Goal: Use online tool/utility: Utilize a website feature to perform a specific function

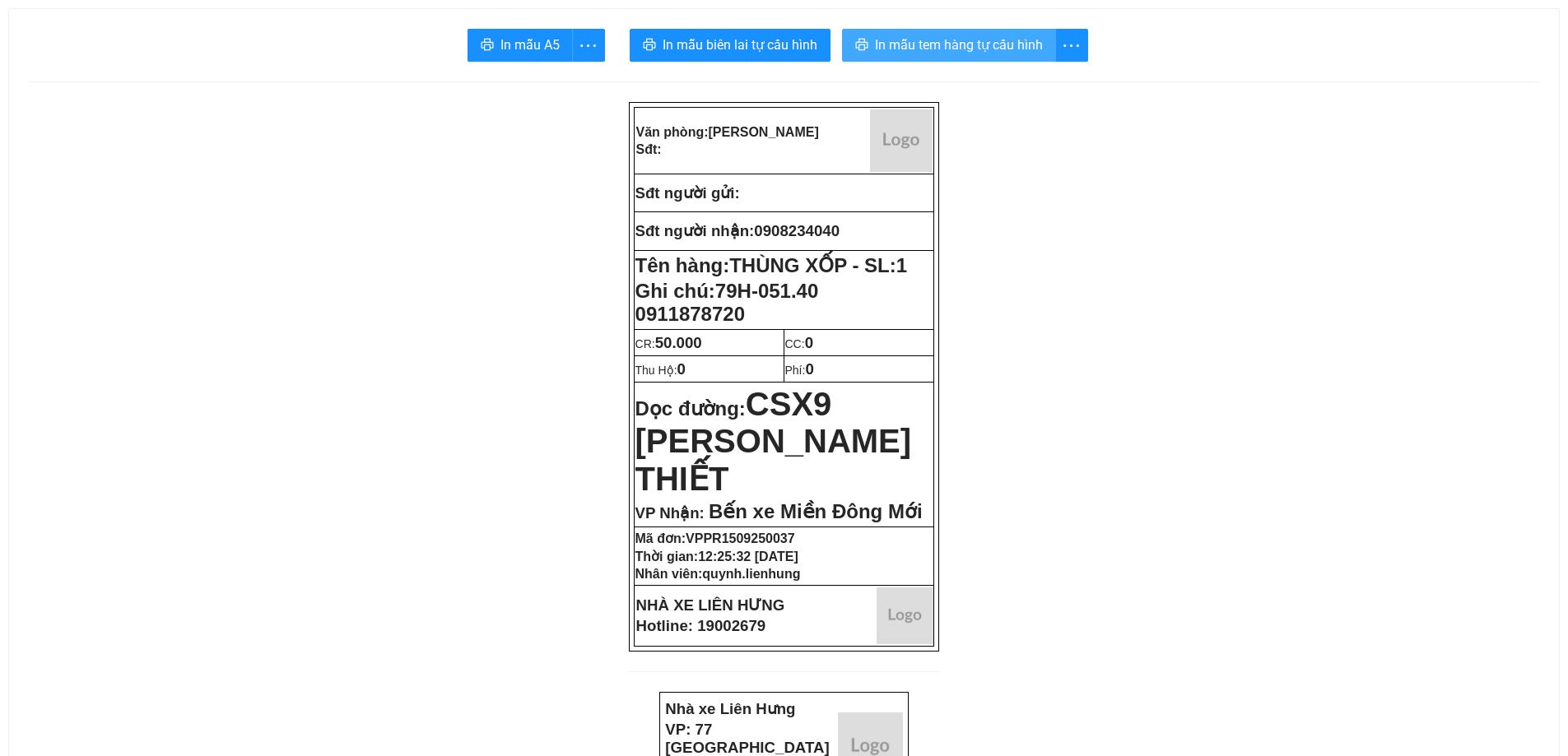
click at [1008, 43] on span "In mẫu tem hàng tự cấu hình" at bounding box center [959, 45] width 168 height 21
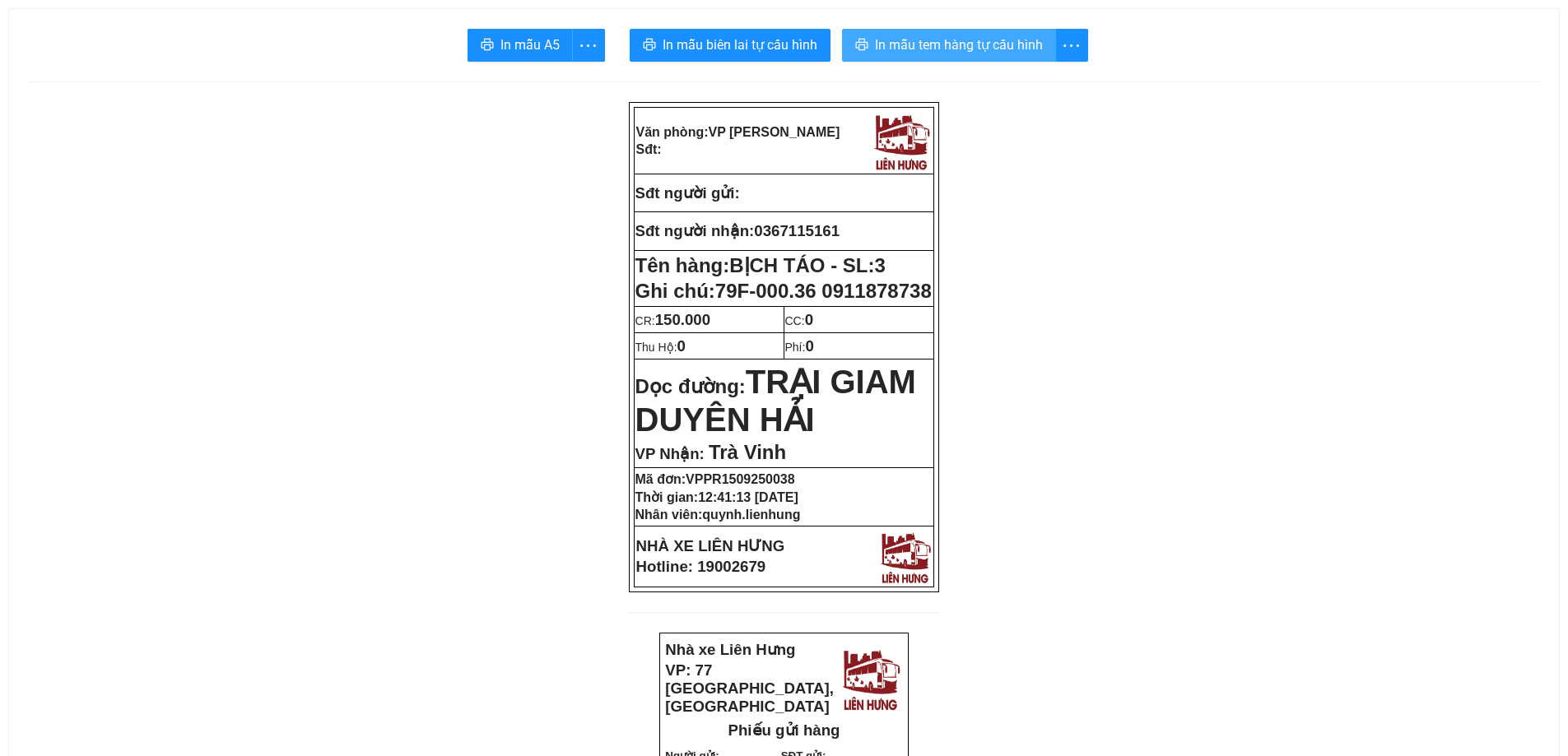
drag, startPoint x: 1012, startPoint y: 45, endPoint x: 996, endPoint y: 49, distance: 16.5
click at [1012, 44] on span "In mẫu tem hàng tự cấu hình" at bounding box center [959, 45] width 168 height 21
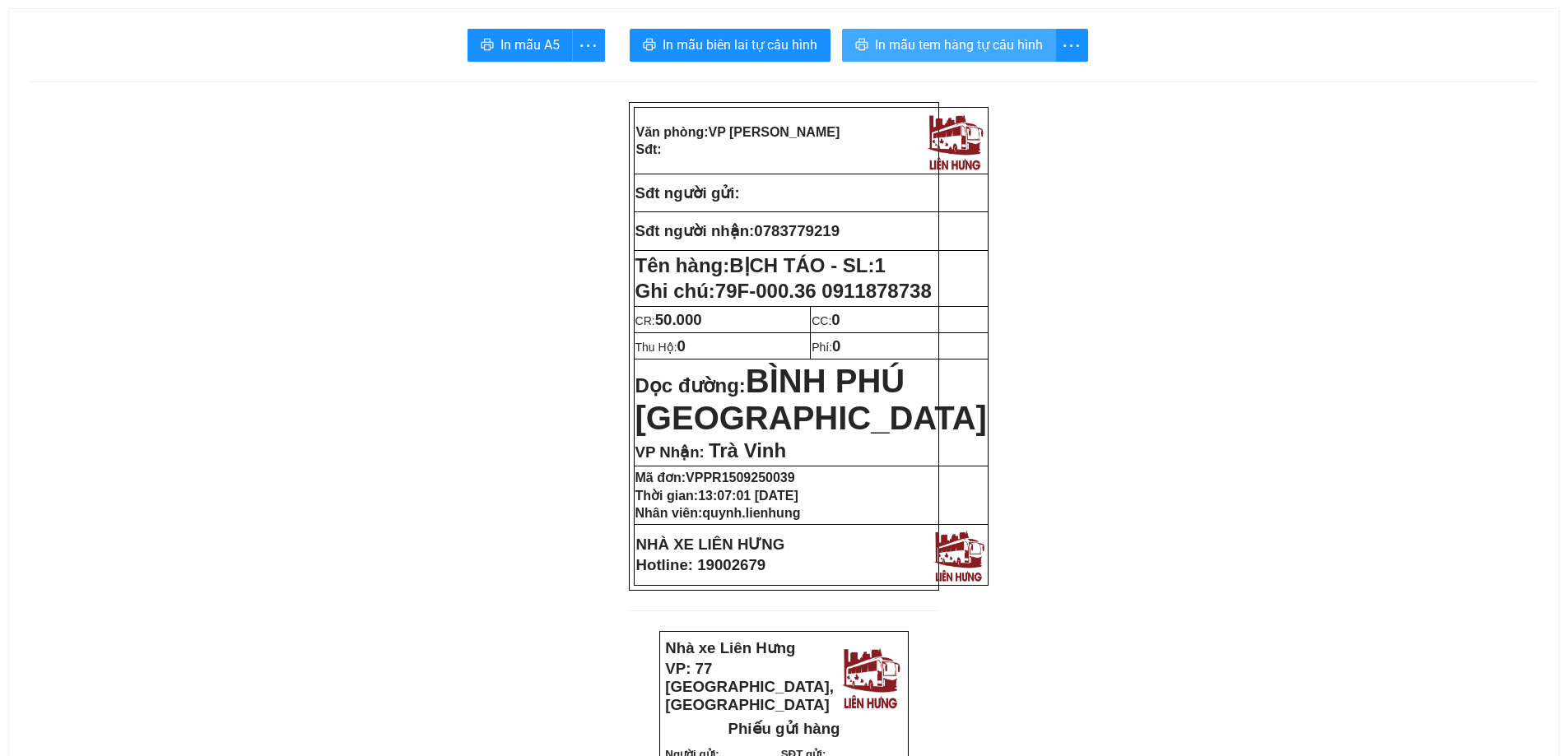
click at [928, 43] on span "In mẫu tem hàng tự cấu hình" at bounding box center [959, 45] width 168 height 21
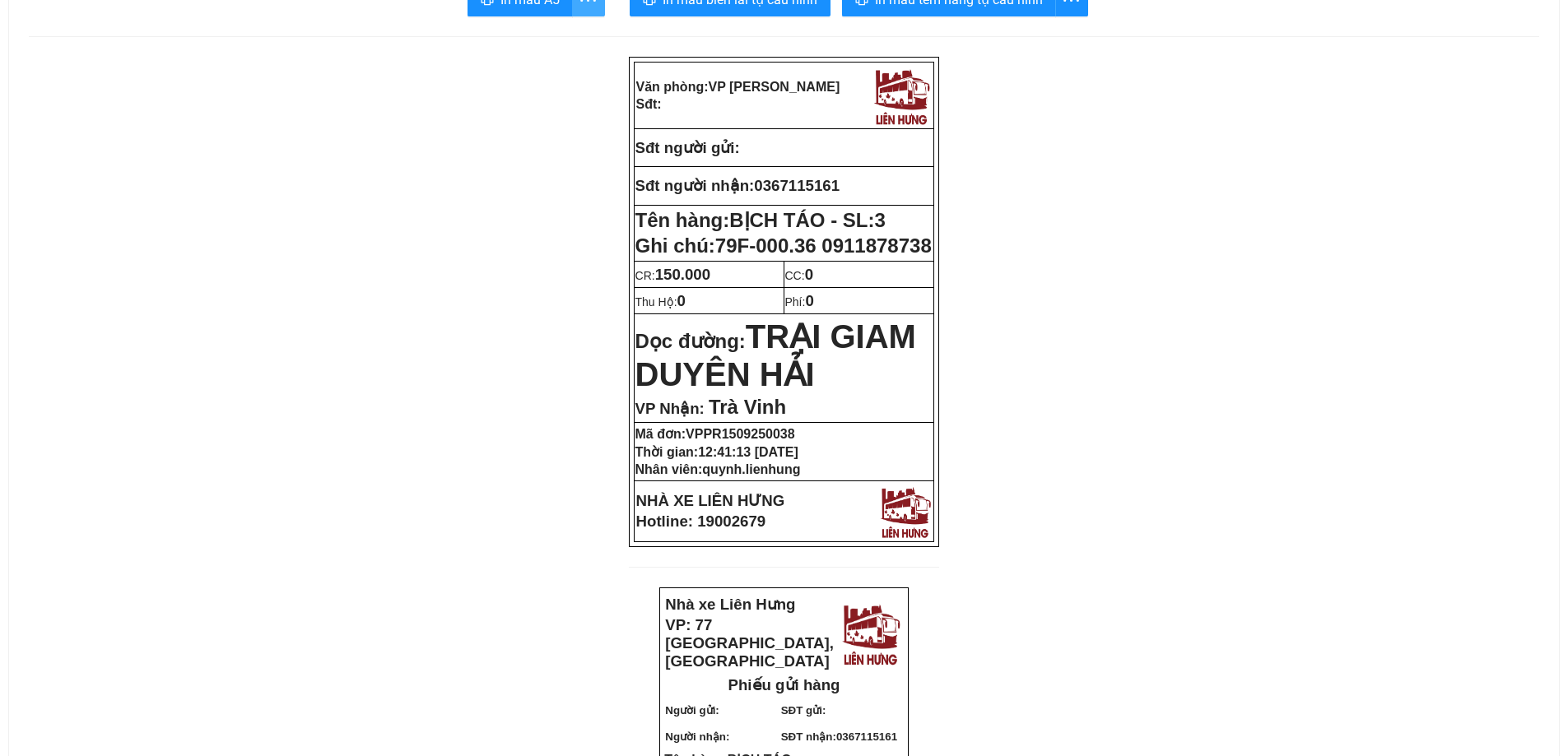
scroll to position [3, 0]
